Goal: Use online tool/utility: Utilize a website feature to perform a specific function

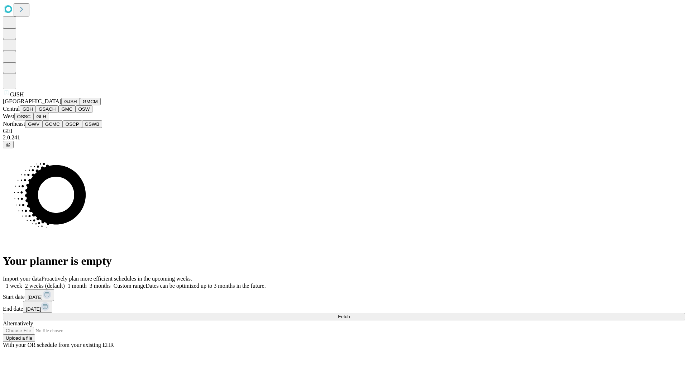
click at [61, 105] on button "GJSH" at bounding box center [70, 102] width 19 height 8
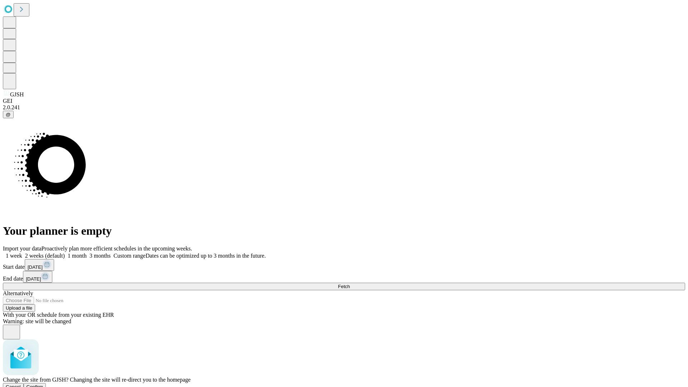
click at [43, 384] on span "Confirm" at bounding box center [34, 386] width 17 height 5
click at [87, 252] on label "1 month" at bounding box center [76, 255] width 22 height 6
click at [349, 284] on span "Fetch" at bounding box center [344, 286] width 12 height 5
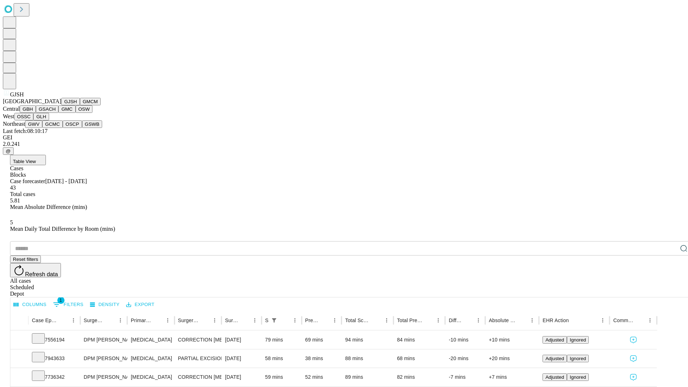
click at [80, 105] on button "GMCM" at bounding box center [90, 102] width 21 height 8
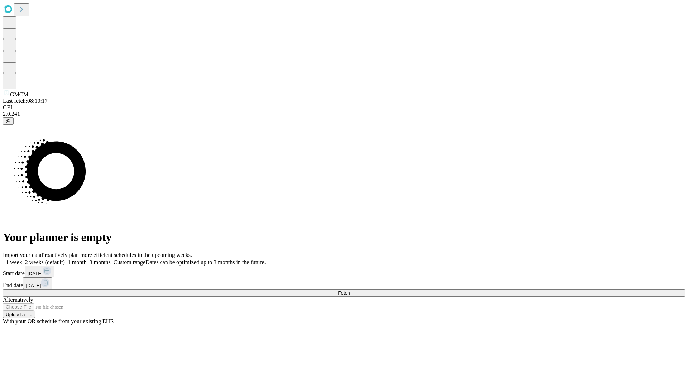
click at [87, 259] on label "1 month" at bounding box center [76, 262] width 22 height 6
click at [349, 290] on span "Fetch" at bounding box center [344, 292] width 12 height 5
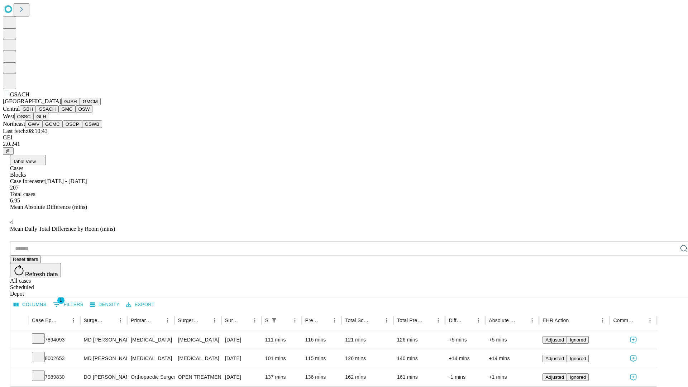
click at [58, 113] on button "GMC" at bounding box center [66, 109] width 17 height 8
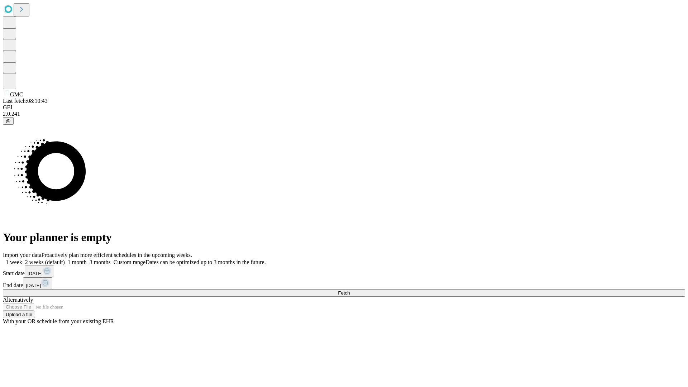
click at [87, 259] on label "1 month" at bounding box center [76, 262] width 22 height 6
click at [349, 290] on span "Fetch" at bounding box center [344, 292] width 12 height 5
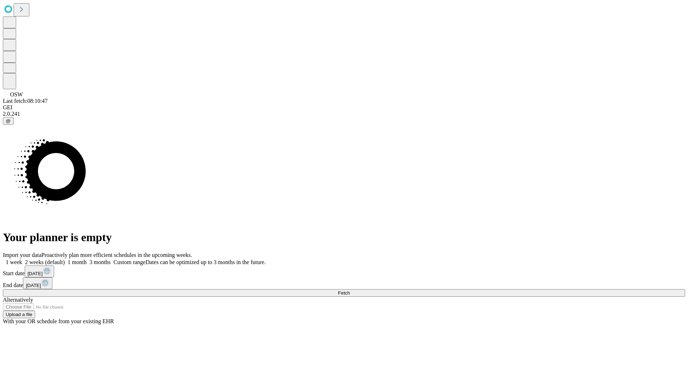
click at [87, 259] on label "1 month" at bounding box center [76, 262] width 22 height 6
click at [349, 290] on span "Fetch" at bounding box center [344, 292] width 12 height 5
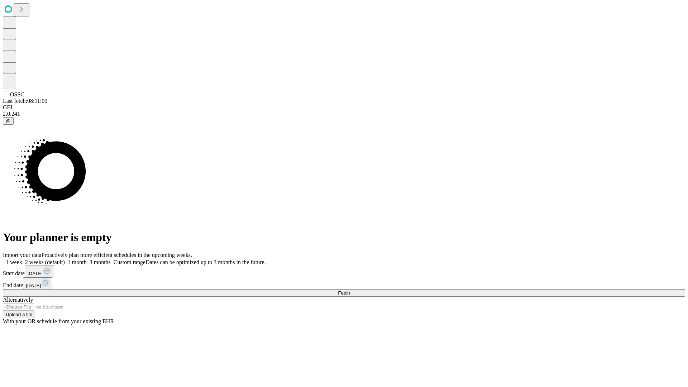
click at [349, 290] on span "Fetch" at bounding box center [344, 292] width 12 height 5
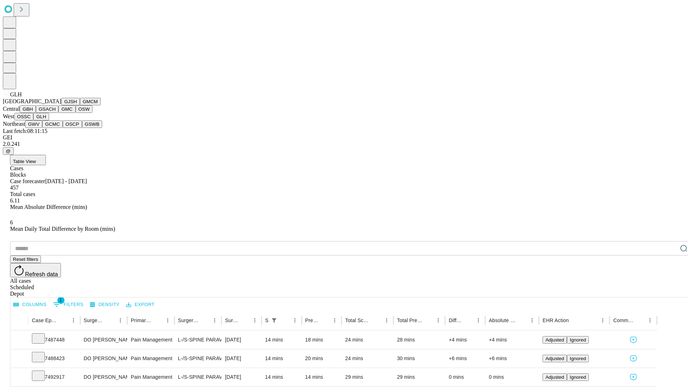
click at [42, 128] on button "GWV" at bounding box center [33, 124] width 17 height 8
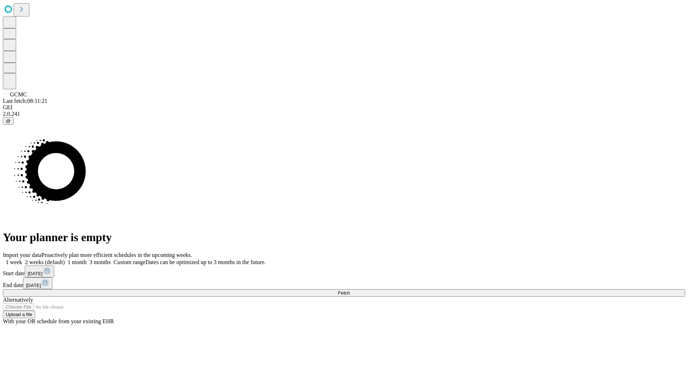
click at [87, 259] on label "1 month" at bounding box center [76, 262] width 22 height 6
click at [349, 290] on span "Fetch" at bounding box center [344, 292] width 12 height 5
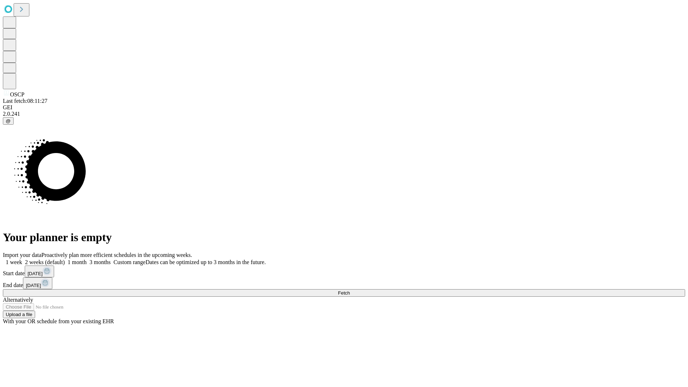
click at [87, 259] on label "1 month" at bounding box center [76, 262] width 22 height 6
click at [349, 290] on span "Fetch" at bounding box center [344, 292] width 12 height 5
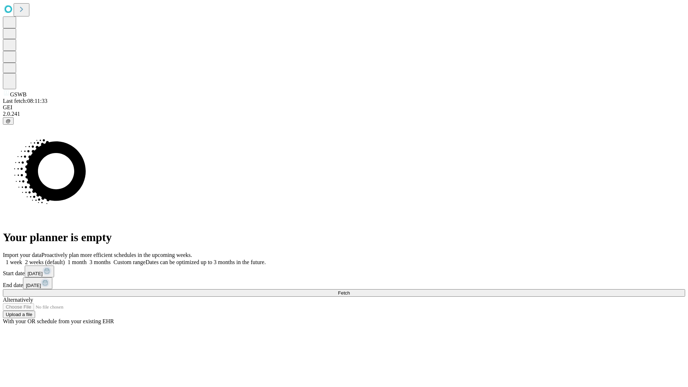
click at [87, 259] on label "1 month" at bounding box center [76, 262] width 22 height 6
click at [349, 290] on span "Fetch" at bounding box center [344, 292] width 12 height 5
